Goal: Task Accomplishment & Management: Manage account settings

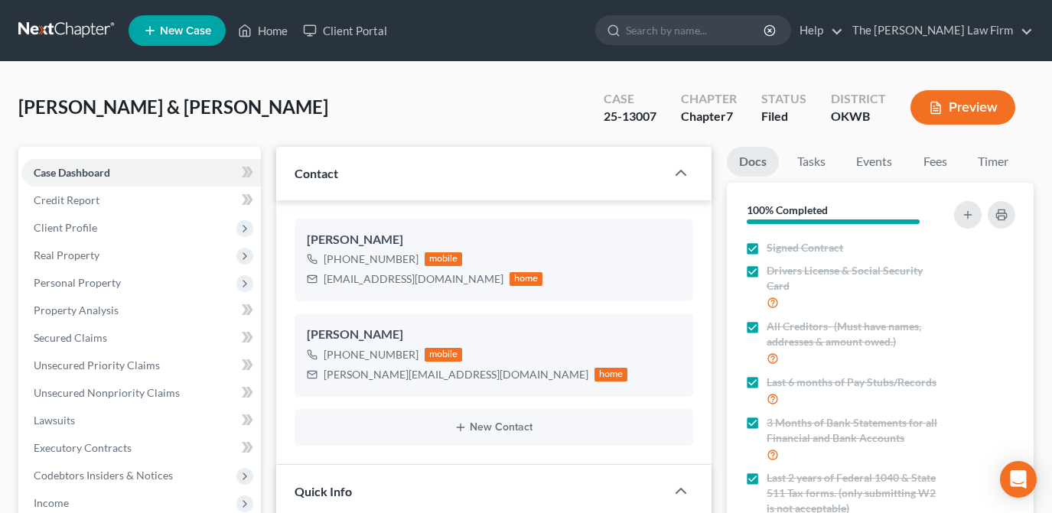
select select "2"
click at [757, 26] on input "search" at bounding box center [696, 30] width 140 height 28
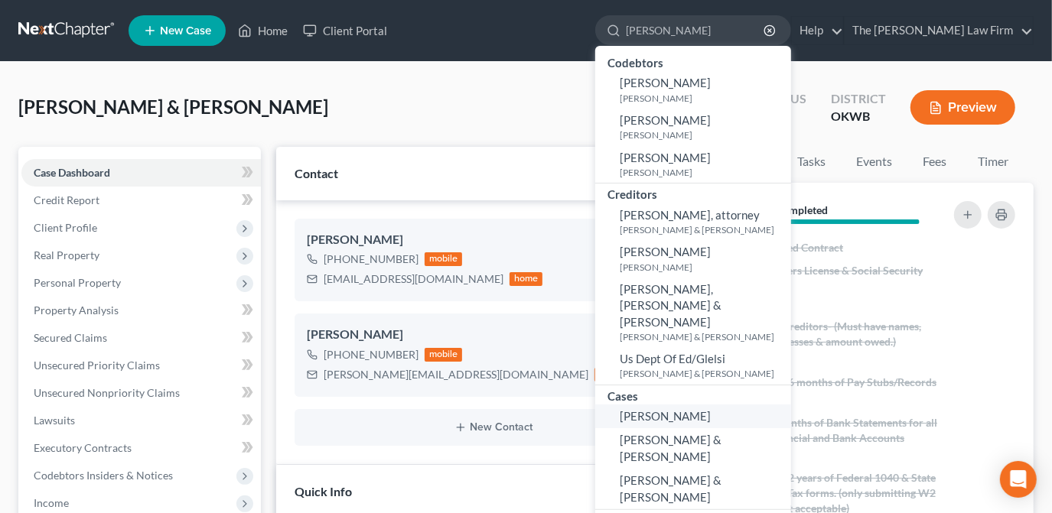
type input "[PERSON_NAME]"
click at [711, 409] on span "[PERSON_NAME]" at bounding box center [665, 416] width 91 height 14
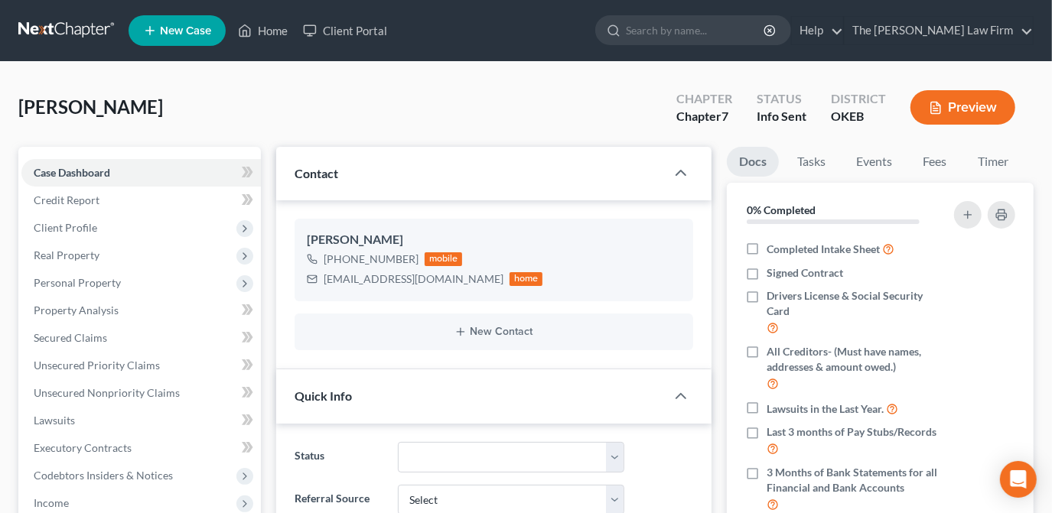
scroll to position [48, 0]
click at [941, 164] on link "Fees" at bounding box center [934, 162] width 49 height 30
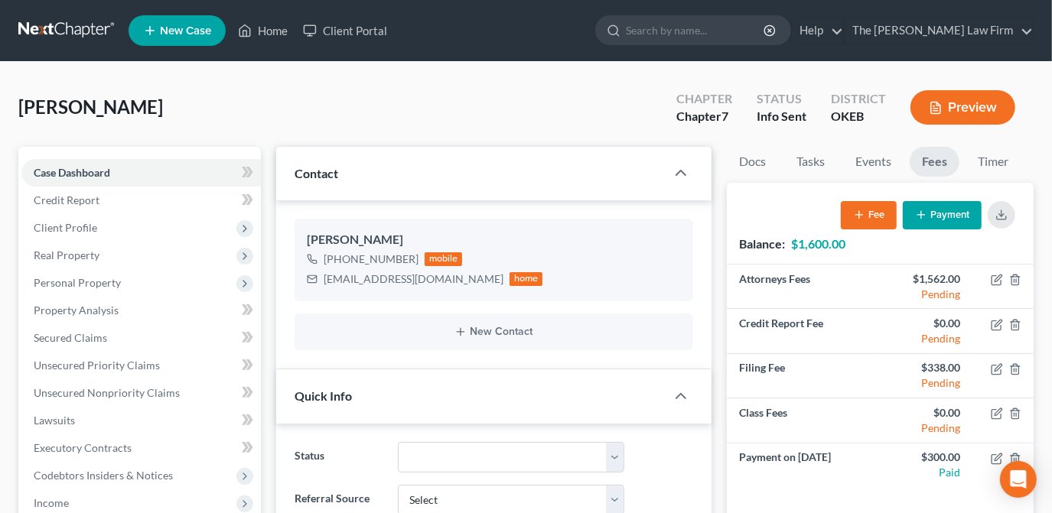
click at [944, 210] on button "Payment" at bounding box center [942, 215] width 79 height 28
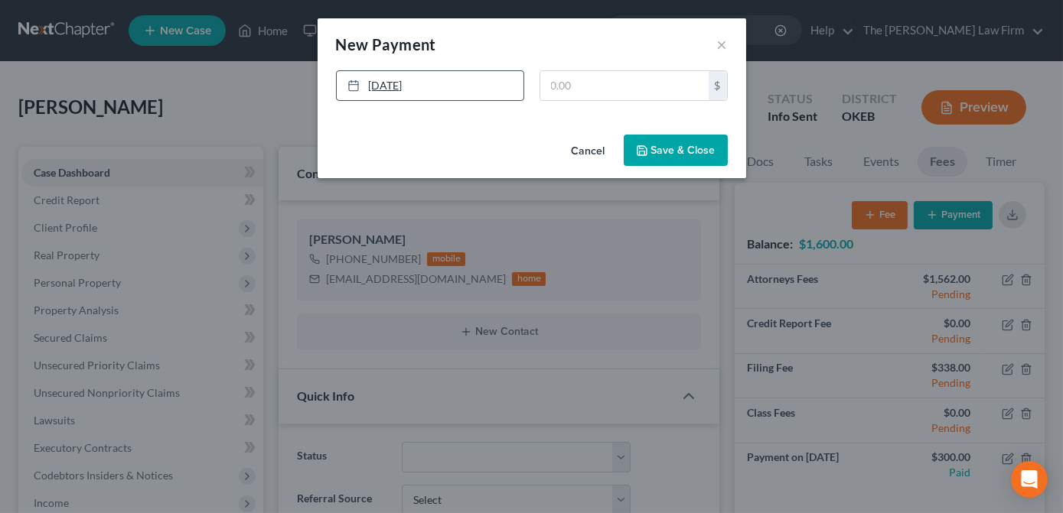
click at [461, 88] on link "[DATE]" at bounding box center [430, 85] width 187 height 29
click at [571, 79] on input "text" at bounding box center [624, 85] width 168 height 29
type input "300.00"
click at [666, 146] on button "Save & Close" at bounding box center [676, 151] width 104 height 32
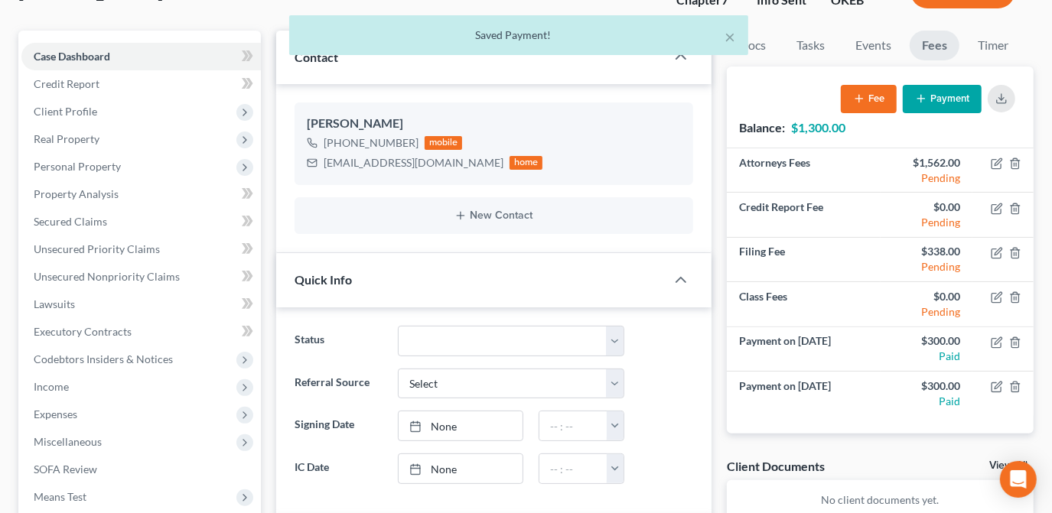
scroll to position [138, 0]
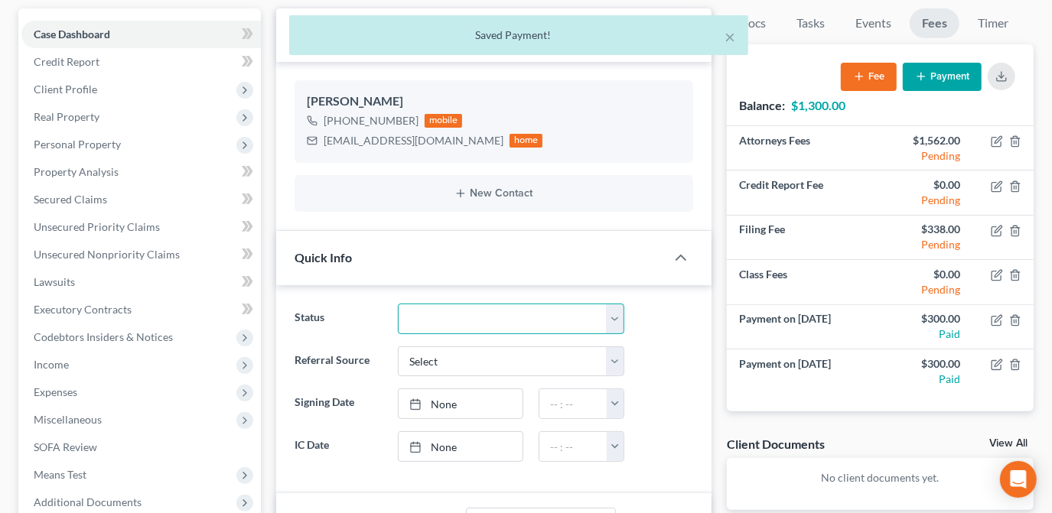
click at [590, 330] on select "Discharged Dismissed Filed Info Sent In Progress Lead Lost Lead Ready to File R…" at bounding box center [511, 319] width 226 height 31
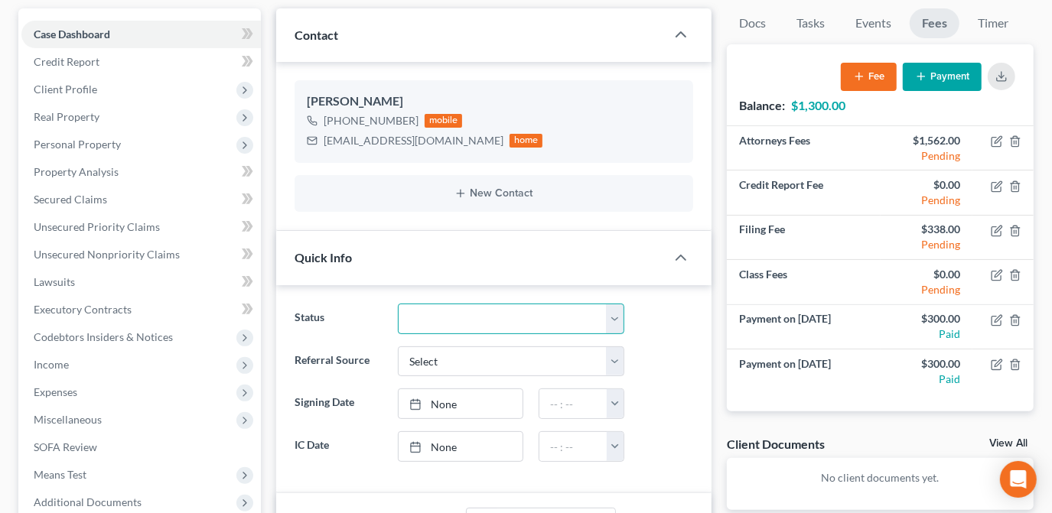
select select "8"
click at [398, 304] on select "Discharged Dismissed Filed Info Sent In Progress Lead Lost Lead Ready to File R…" at bounding box center [511, 319] width 226 height 31
click at [667, 363] on div "Referral Source Select Word Of Mouth Previous Clients Direct Mail Website Googl…" at bounding box center [494, 362] width 414 height 31
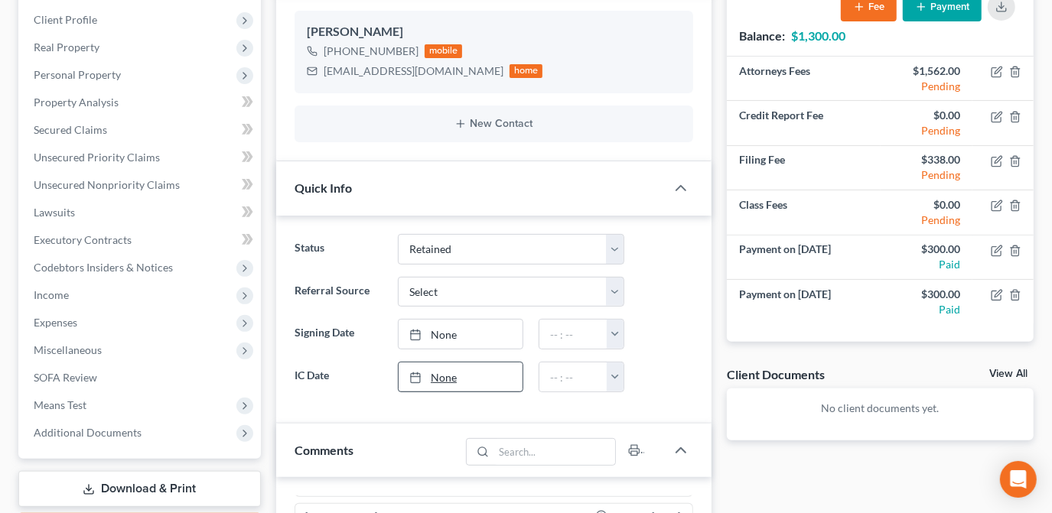
click at [479, 376] on link "None" at bounding box center [461, 377] width 124 height 29
type input "[DATE]"
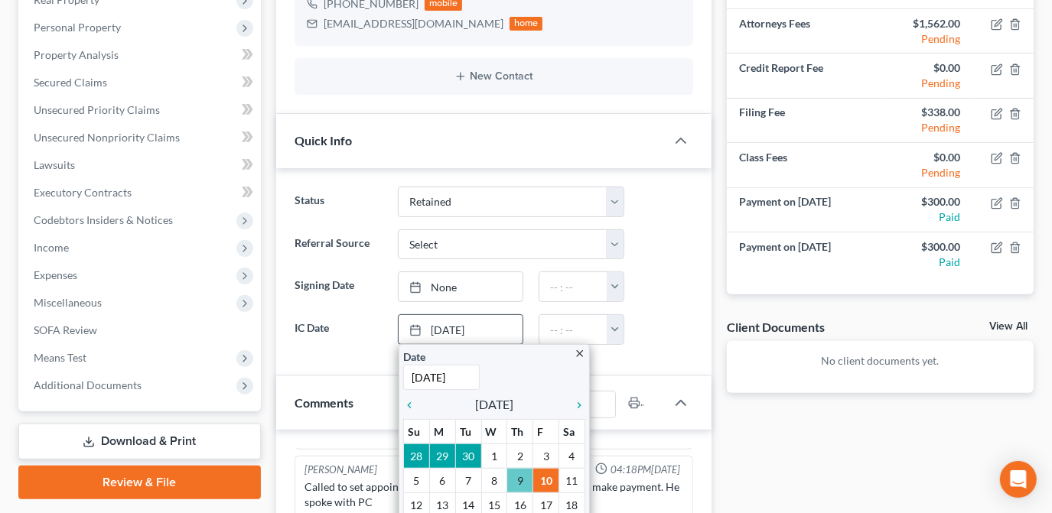
scroll to position [278, 0]
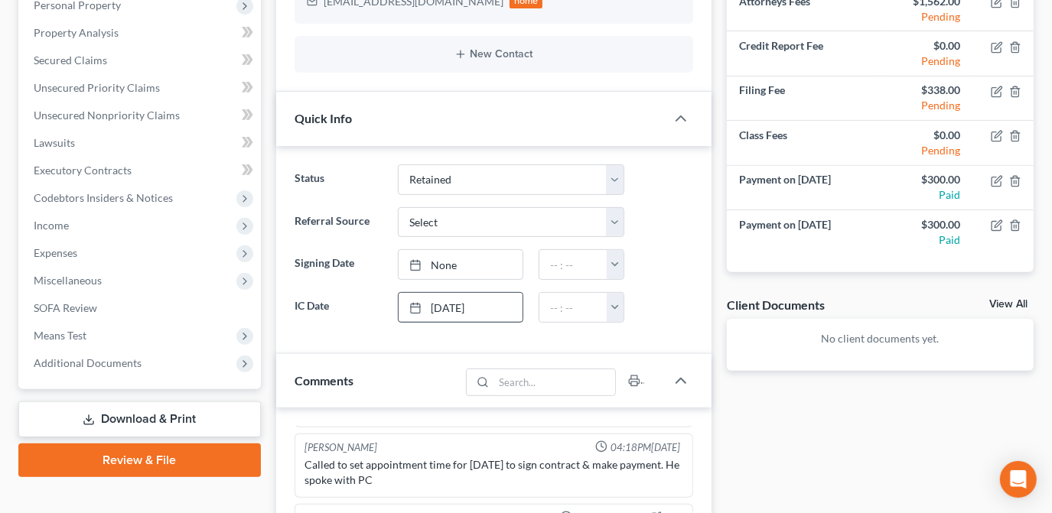
click at [669, 315] on div at bounding box center [666, 307] width 69 height 31
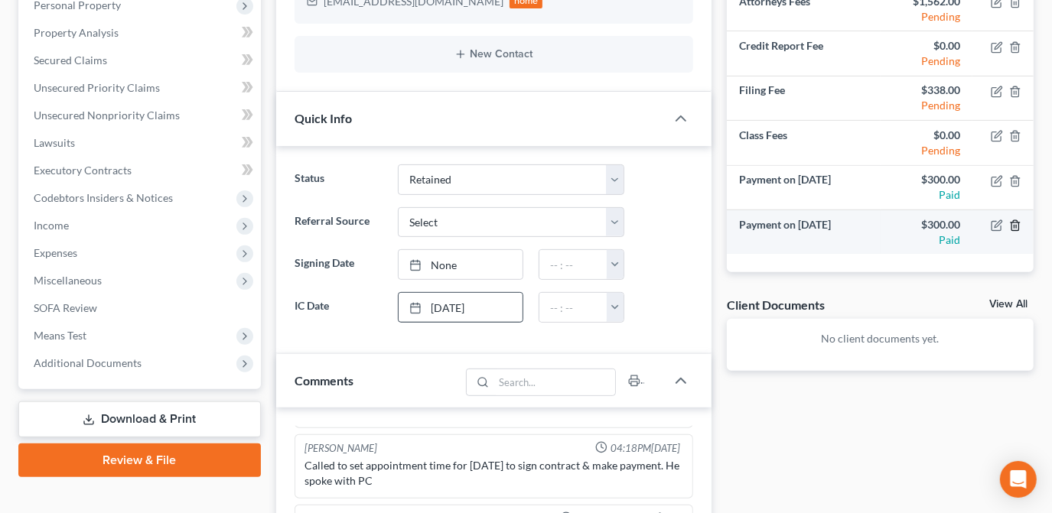
click at [1017, 230] on icon "button" at bounding box center [1015, 226] width 12 height 12
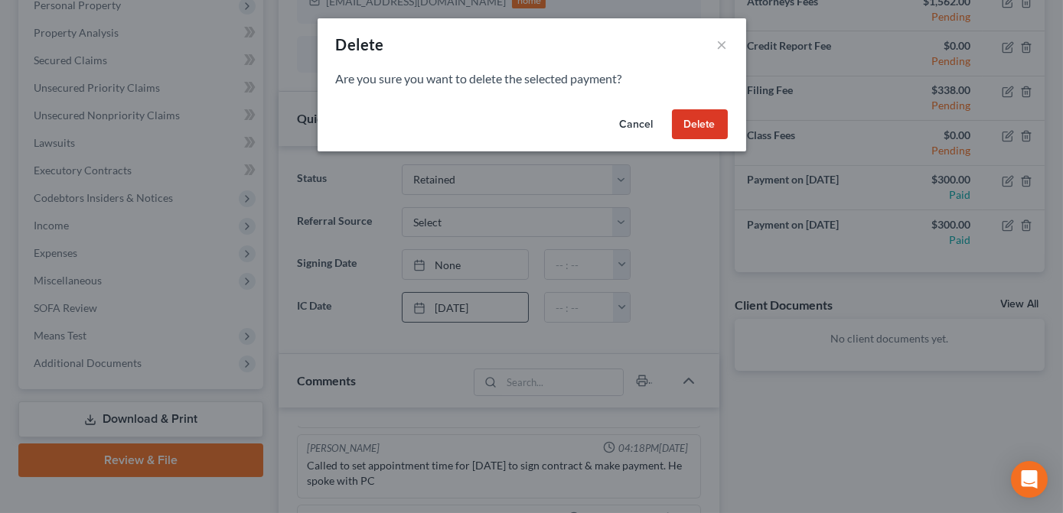
click at [706, 127] on button "Delete" at bounding box center [700, 124] width 56 height 31
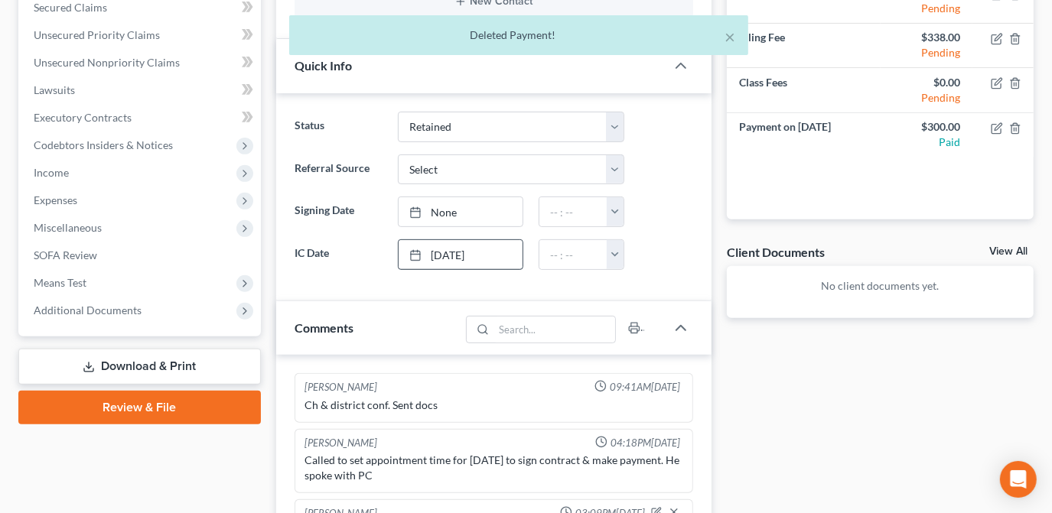
scroll to position [208, 0]
